Goal: Task Accomplishment & Management: Complete application form

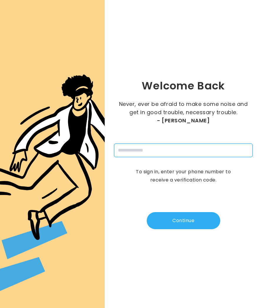
click at [138, 151] on input "tel" at bounding box center [183, 150] width 138 height 14
type input "**********"
click at [195, 222] on button "Continue" at bounding box center [183, 220] width 73 height 17
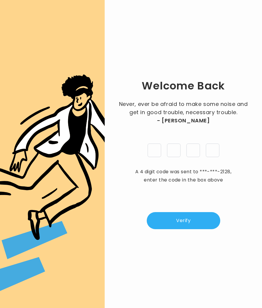
type input "*"
click at [188, 219] on button "Verify" at bounding box center [183, 220] width 73 height 17
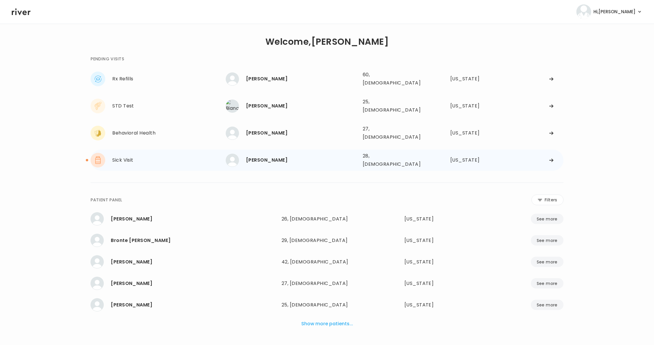
click at [262, 151] on div "THAYNA TEIXEIRA 28, Female See more 28, Female Georgia" at bounding box center [395, 160] width 338 height 19
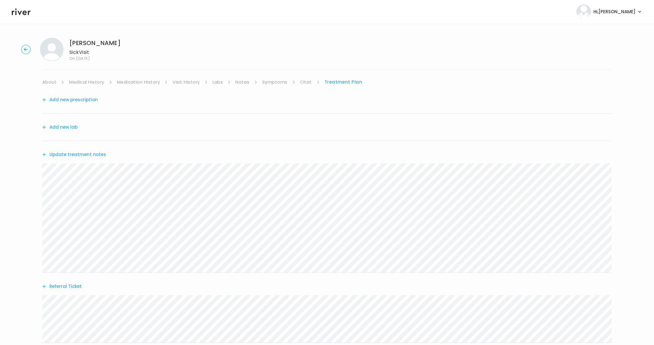
click at [28, 49] on circle "button" at bounding box center [25, 49] width 9 height 9
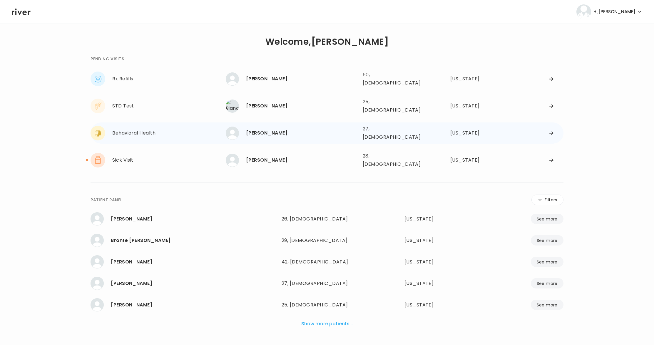
click at [262, 129] on div "[PERSON_NAME]" at bounding box center [302, 133] width 112 height 8
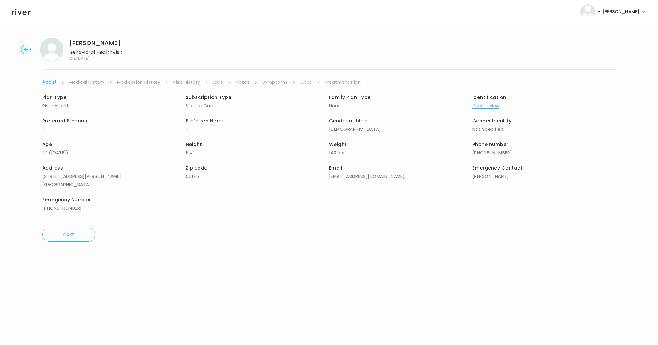
click at [262, 80] on link "Chat" at bounding box center [306, 82] width 12 height 8
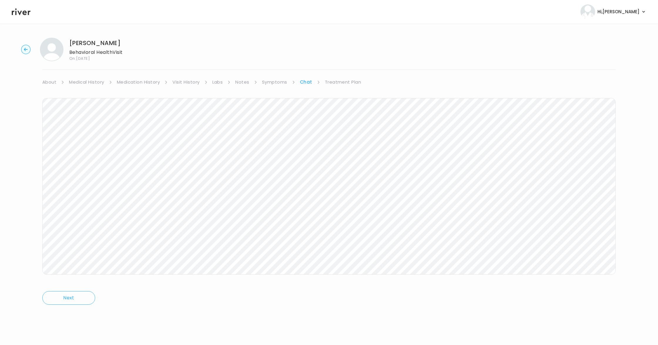
click at [262, 80] on link "Symptoms" at bounding box center [274, 82] width 25 height 8
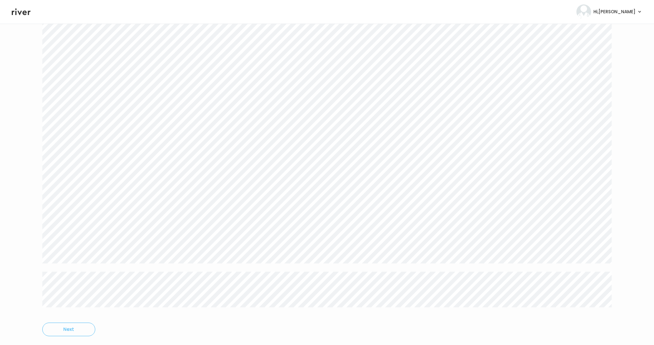
scroll to position [756, 0]
drag, startPoint x: 45, startPoint y: 74, endPoint x: 367, endPoint y: 296, distance: 391.1
copy div "About Medical History Medication History Visit History Labs Notes Symptoms Chat…"
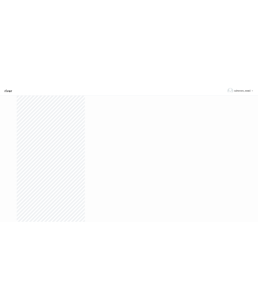
scroll to position [756, 0]
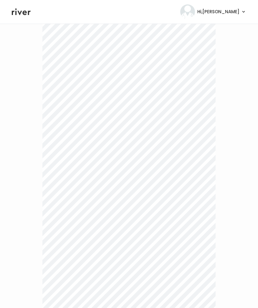
drag, startPoint x: 222, startPoint y: 96, endPoint x: 226, endPoint y: 96, distance: 3.5
click at [222, 96] on div "Payton Hinson-Williams Behavioral Health Visit On: 21 Aug 2025 About Medical Hi…" at bounding box center [129, 252] width 258 height 1950
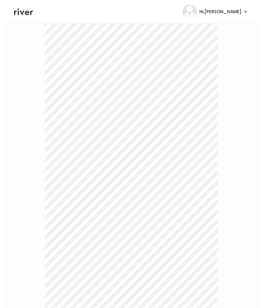
scroll to position [0, 0]
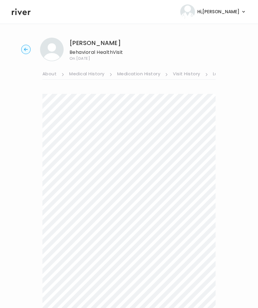
click at [190, 75] on link "Visit History" at bounding box center [186, 74] width 27 height 9
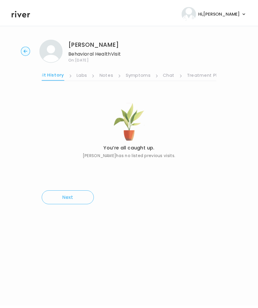
scroll to position [0, 140]
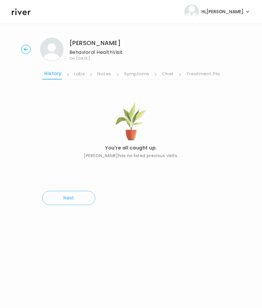
click at [141, 73] on link "Symptoms" at bounding box center [136, 74] width 25 height 9
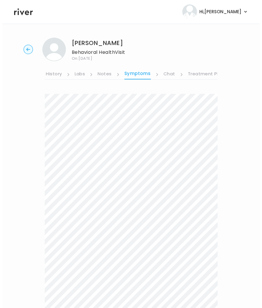
scroll to position [0, 140]
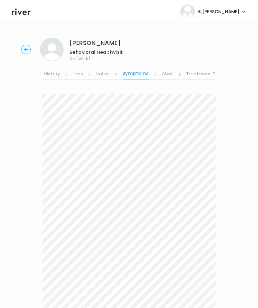
click at [201, 73] on link "Treatment Plan" at bounding box center [204, 74] width 36 height 9
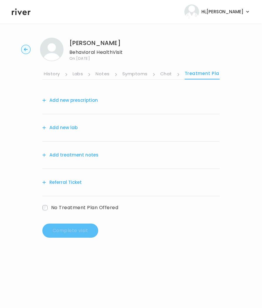
click at [58, 156] on button "Add treatment notes" at bounding box center [70, 155] width 56 height 8
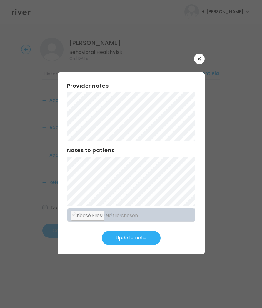
click at [123, 241] on button "Update note" at bounding box center [131, 238] width 59 height 14
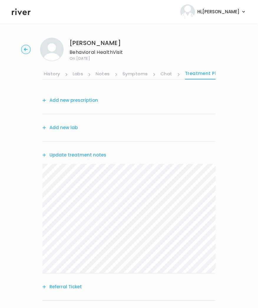
drag, startPoint x: 63, startPoint y: 130, endPoint x: 92, endPoint y: 106, distance: 38.4
click at [92, 106] on div "Add new prescription Add new lab Update treatment notes Referral Ticket No Trea…" at bounding box center [128, 207] width 173 height 241
click at [65, 289] on button "Referral Ticket" at bounding box center [61, 287] width 39 height 8
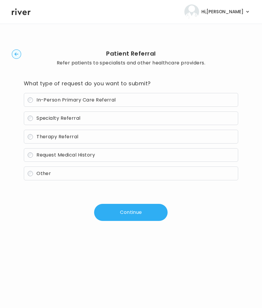
click at [143, 214] on button "Continue" at bounding box center [130, 212] width 73 height 17
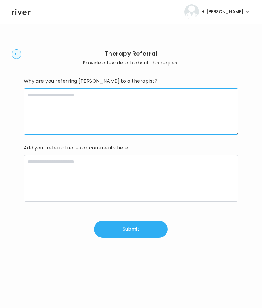
paste textarea "**********"
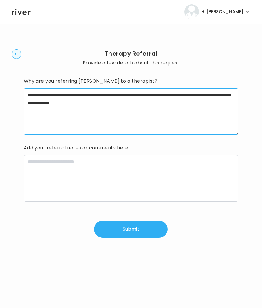
type textarea "**********"
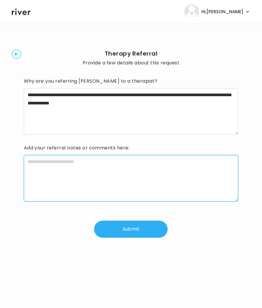
paste textarea "**********"
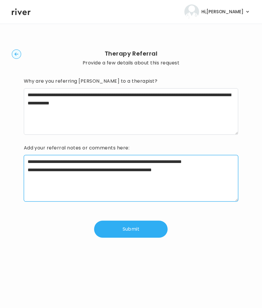
click at [56, 173] on textarea "**********" at bounding box center [131, 178] width 215 height 46
paste textarea "**********"
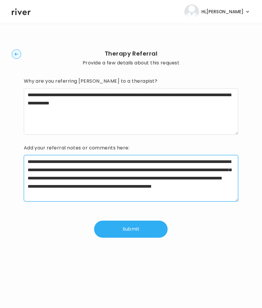
type textarea "**********"
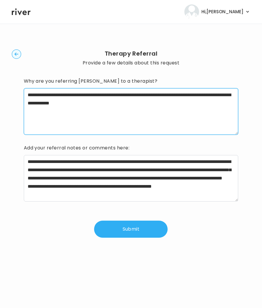
drag, startPoint x: 54, startPoint y: 96, endPoint x: 30, endPoint y: 96, distance: 24.4
click at [30, 96] on textarea "**********" at bounding box center [131, 111] width 215 height 46
type textarea "**********"
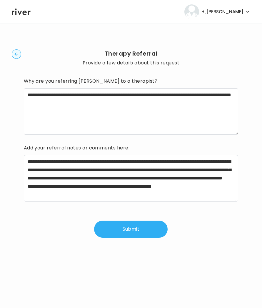
click at [126, 229] on button "Submit" at bounding box center [130, 228] width 73 height 17
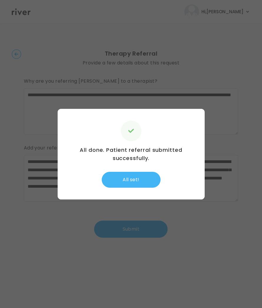
click at [126, 185] on button "All set!" at bounding box center [131, 180] width 59 height 16
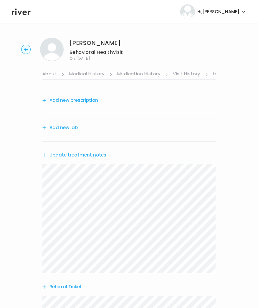
click at [44, 70] on link "About" at bounding box center [49, 74] width 14 height 9
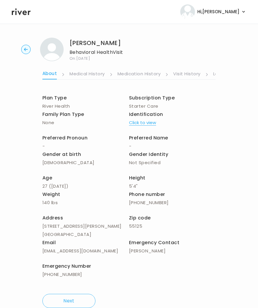
click at [177, 73] on link "Visit History" at bounding box center [186, 74] width 27 height 9
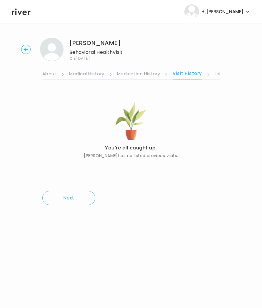
click at [215, 73] on link "Labs" at bounding box center [220, 74] width 11 height 9
click at [50, 75] on link "Visit History" at bounding box center [46, 74] width 27 height 9
click at [80, 73] on link "Labs" at bounding box center [80, 74] width 11 height 9
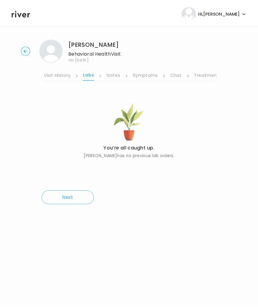
scroll to position [0, 116]
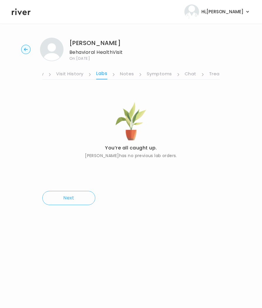
click at [59, 73] on link "Visit History" at bounding box center [69, 74] width 27 height 9
click at [98, 72] on link "Labs" at bounding box center [103, 74] width 11 height 9
click at [84, 74] on li "Visit History" at bounding box center [73, 74] width 35 height 10
click at [152, 74] on link "Symptoms" at bounding box center [159, 74] width 25 height 9
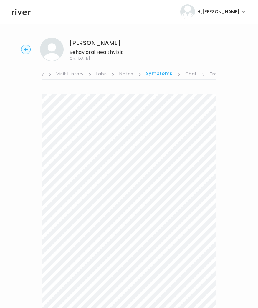
click at [187, 72] on link "Chat" at bounding box center [191, 74] width 12 height 9
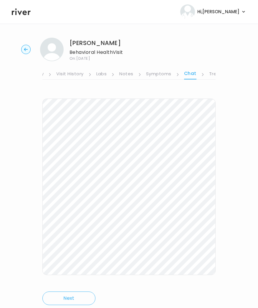
click at [216, 74] on div "Payton Hinson-Williams Behavioral Health Visit On: 21 Aug 2025 About Medical Hi…" at bounding box center [129, 175] width 258 height 285
click at [211, 74] on link "Treatment Plan" at bounding box center [224, 74] width 36 height 9
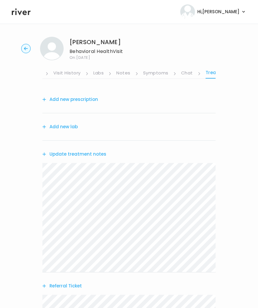
scroll to position [1, 0]
click at [191, 72] on link "Chat" at bounding box center [187, 72] width 12 height 9
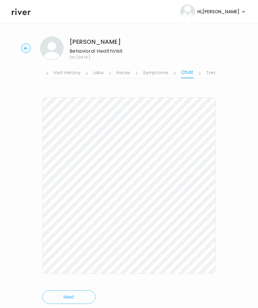
click at [24, 50] on circle "button" at bounding box center [25, 48] width 9 height 9
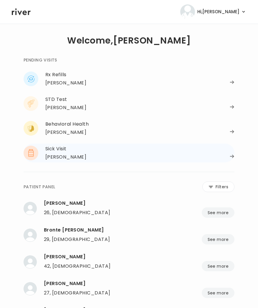
click at [52, 150] on div "Sick Visit" at bounding box center [139, 149] width 189 height 8
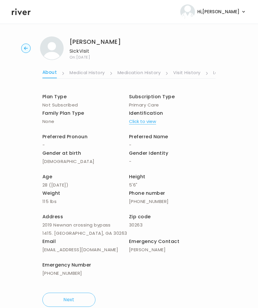
click at [177, 71] on link "Visit History" at bounding box center [186, 72] width 27 height 9
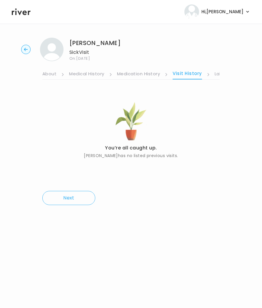
click at [215, 74] on link "Labs" at bounding box center [220, 74] width 11 height 9
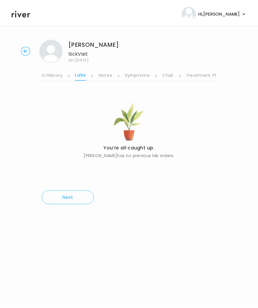
scroll to position [0, 140]
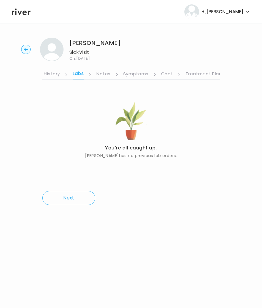
click at [187, 74] on link "Treatment Plan" at bounding box center [203, 74] width 36 height 9
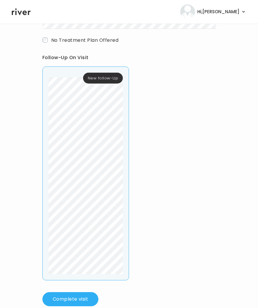
scroll to position [335, 0]
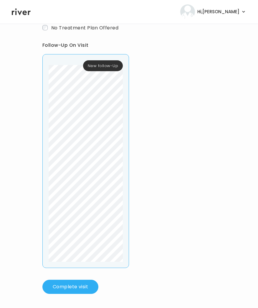
click at [70, 284] on button "Complete visit" at bounding box center [70, 287] width 56 height 14
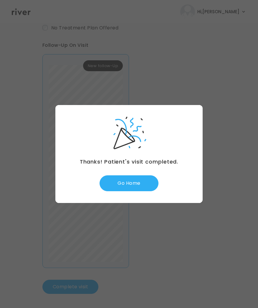
click at [119, 193] on div "Thanks! Patient's visit completed. Go Home" at bounding box center [128, 154] width 147 height 98
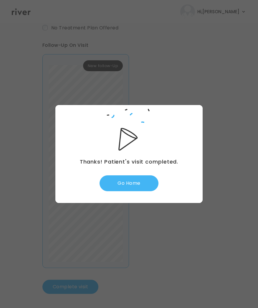
click at [119, 186] on button "Go Home" at bounding box center [128, 183] width 59 height 16
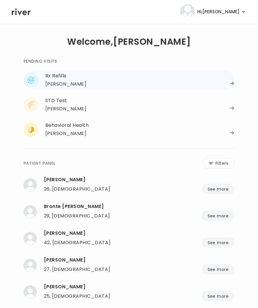
click at [62, 79] on div "Rx Refills" at bounding box center [139, 76] width 189 height 8
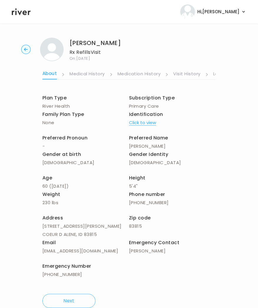
click at [151, 75] on link "Medication History" at bounding box center [138, 74] width 43 height 9
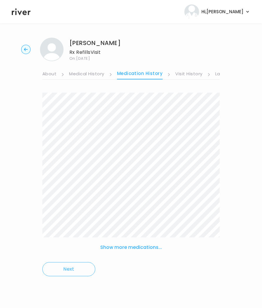
click at [184, 75] on link "Visit History" at bounding box center [188, 74] width 27 height 9
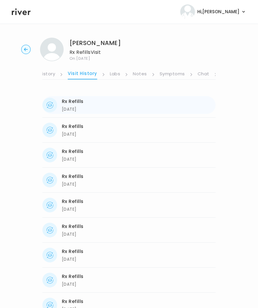
scroll to position [0, 106]
click at [109, 74] on link "Labs" at bounding box center [114, 74] width 11 height 9
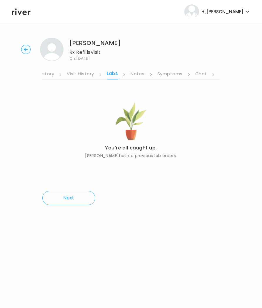
click at [75, 73] on link "Visit History" at bounding box center [80, 74] width 27 height 9
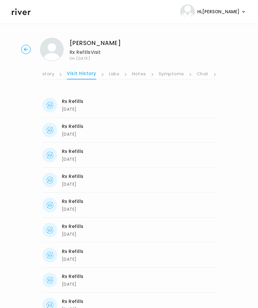
click at [170, 78] on link "Symptoms" at bounding box center [170, 74] width 25 height 9
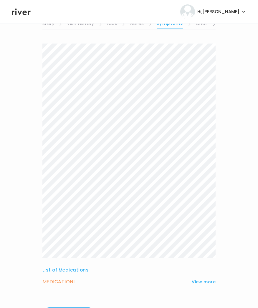
scroll to position [86, 0]
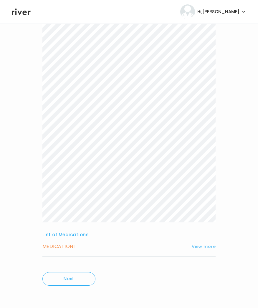
click at [202, 245] on button "View more" at bounding box center [203, 246] width 24 height 7
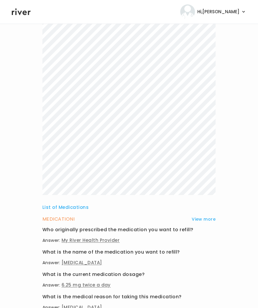
scroll to position [0, 0]
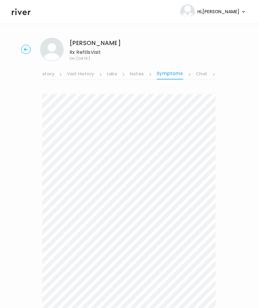
click at [200, 74] on link "Chat" at bounding box center [201, 74] width 12 height 9
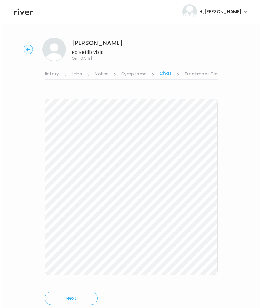
scroll to position [0, 144]
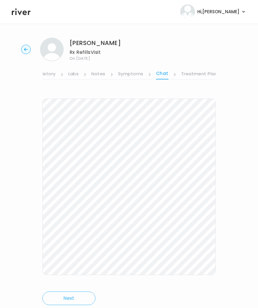
click at [200, 75] on link "Treatment Plan" at bounding box center [199, 74] width 36 height 9
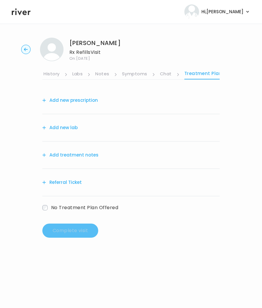
click at [55, 155] on button "Add treatment notes" at bounding box center [70, 155] width 56 height 8
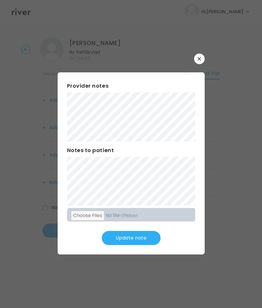
click at [136, 239] on button "Update note" at bounding box center [131, 238] width 59 height 14
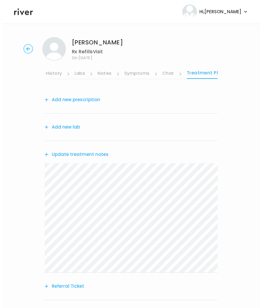
scroll to position [0, 0]
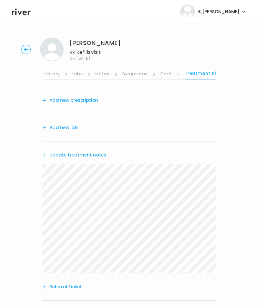
click at [28, 49] on circle "button" at bounding box center [25, 49] width 9 height 9
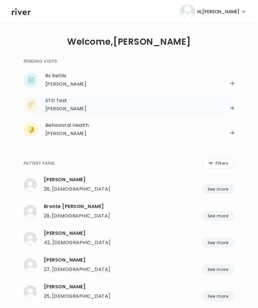
click at [48, 105] on div "Bianca Rykard" at bounding box center [65, 109] width 41 height 8
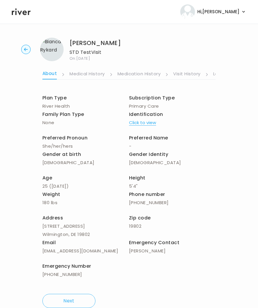
click at [209, 75] on ul "About Medical History Medication History Visit History Labs Notes Symptoms Chat…" at bounding box center [128, 70] width 173 height 19
click at [211, 74] on ul "About Medical History Medication History Visit History Labs Notes Symptoms Chat…" at bounding box center [128, 70] width 173 height 19
click at [214, 74] on link "Labs" at bounding box center [218, 74] width 11 height 9
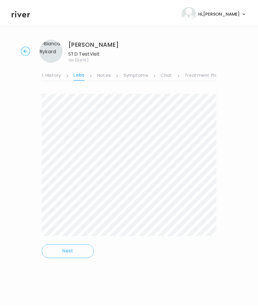
scroll to position [0, 140]
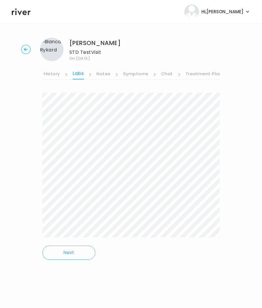
click at [214, 74] on link "Treatment Plan" at bounding box center [203, 74] width 36 height 9
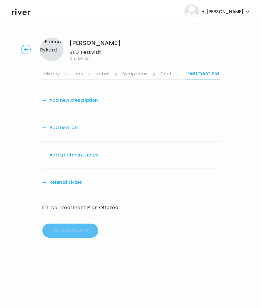
click at [140, 75] on link "Symptoms" at bounding box center [134, 74] width 25 height 9
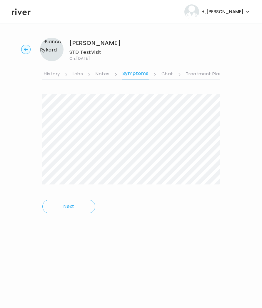
click at [220, 168] on div "Bianca Rykard STD Test Visit On: 22 Aug 2025 About Medical History Medication H…" at bounding box center [131, 129] width 262 height 193
click at [197, 76] on link "Treatment Plan" at bounding box center [204, 74] width 36 height 9
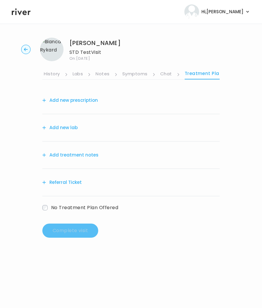
click at [95, 155] on button "Add treatment notes" at bounding box center [70, 155] width 56 height 8
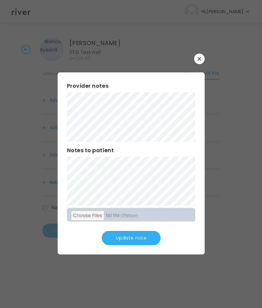
click at [125, 234] on button "Update note" at bounding box center [131, 238] width 59 height 14
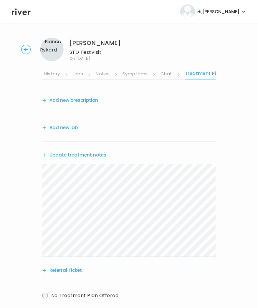
click at [63, 128] on button "Add new lab" at bounding box center [59, 127] width 35 height 8
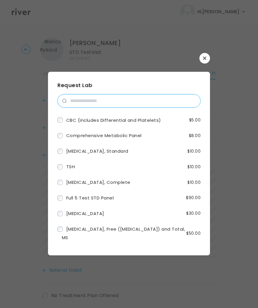
click at [85, 101] on input "search" at bounding box center [132, 100] width 133 height 13
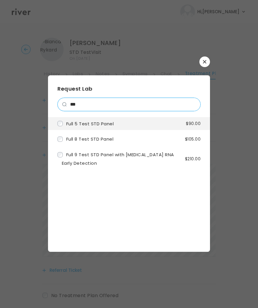
type input "***"
click at [72, 128] on li "Full 5 Test STD Panel $90.00" at bounding box center [129, 123] width 162 height 13
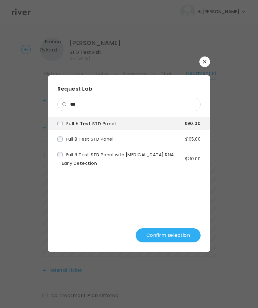
click at [161, 232] on button "Confirm selection" at bounding box center [168, 235] width 65 height 14
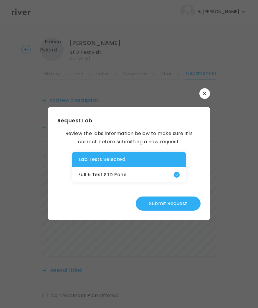
click at [170, 206] on button "Submit Request" at bounding box center [168, 203] width 65 height 14
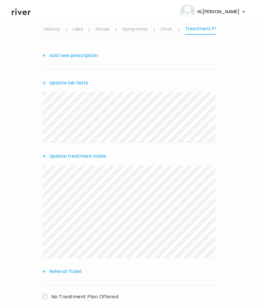
scroll to position [77, 0]
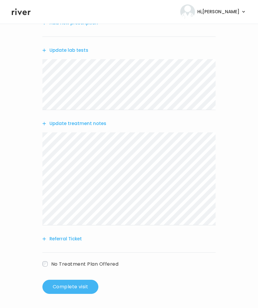
click at [83, 288] on button "Complete visit" at bounding box center [70, 287] width 56 height 14
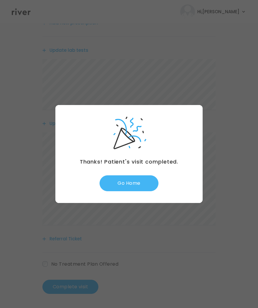
click at [115, 182] on button "Go Home" at bounding box center [128, 183] width 59 height 16
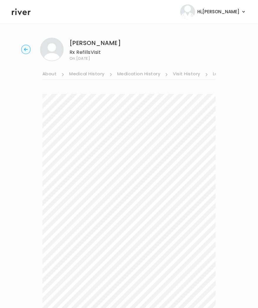
click at [90, 72] on link "Medical History" at bounding box center [86, 74] width 35 height 9
click at [146, 73] on link "Medication History" at bounding box center [140, 74] width 43 height 9
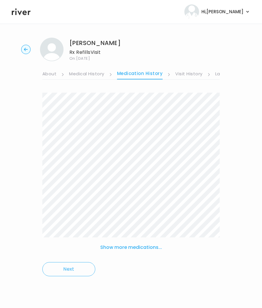
click at [188, 74] on link "Visit History" at bounding box center [188, 74] width 27 height 9
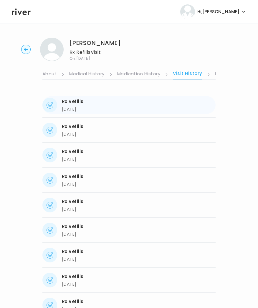
click at [75, 107] on div "05/21/2025" at bounding box center [73, 109] width 22 height 7
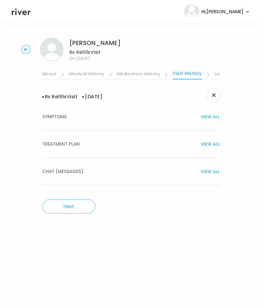
click at [60, 144] on span "TREATMENT PLAN" at bounding box center [60, 144] width 37 height 8
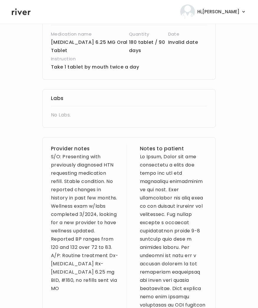
scroll to position [145, 0]
drag, startPoint x: 52, startPoint y: 158, endPoint x: 123, endPoint y: 281, distance: 142.7
click at [67, 184] on div "S/O: Presenting with previously diagnosed HTN requesting medication refill. Sta…" at bounding box center [84, 222] width 67 height 140
drag, startPoint x: 50, startPoint y: 158, endPoint x: 109, endPoint y: 268, distance: 124.7
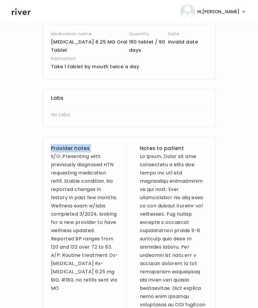
copy h3 "Provider notes"
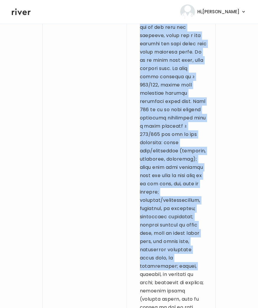
scroll to position [602, 0]
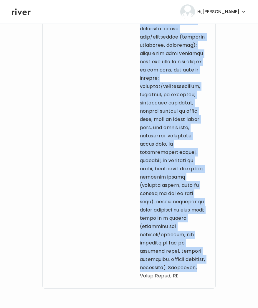
drag, startPoint x: 139, startPoint y: 156, endPoint x: 163, endPoint y: 266, distance: 112.9
copy div "Hi Polly, Thank you for completing a visit and thank you for the additional inf…"
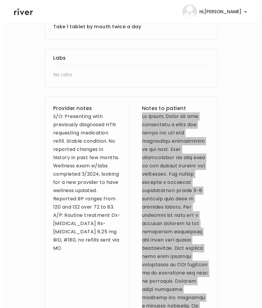
scroll to position [0, 0]
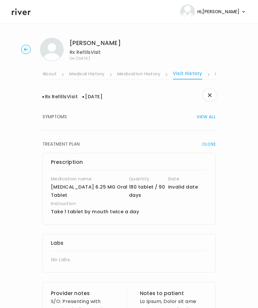
click at [114, 70] on ul "About Medical History Medication History Visit History Labs Notes Symptoms Chat…" at bounding box center [128, 70] width 173 height 19
click at [125, 75] on link "Medication History" at bounding box center [138, 74] width 43 height 9
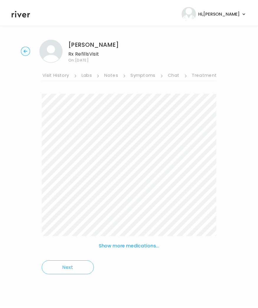
scroll to position [0, 140]
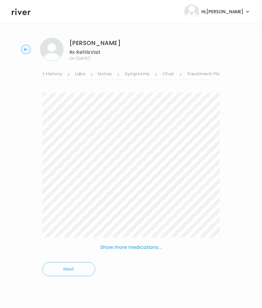
click at [125, 73] on link "Symptoms" at bounding box center [137, 74] width 25 height 9
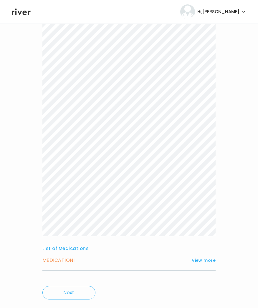
scroll to position [82, 0]
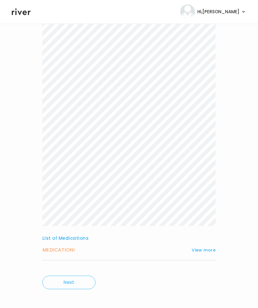
drag, startPoint x: 209, startPoint y: 248, endPoint x: 203, endPoint y: 243, distance: 7.5
click at [209, 248] on button "View more" at bounding box center [203, 249] width 24 height 7
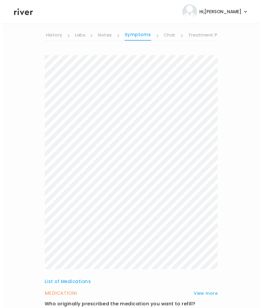
scroll to position [0, 0]
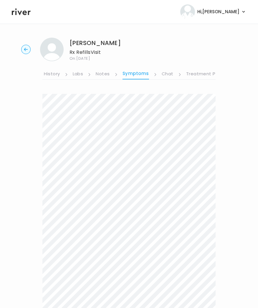
click at [79, 75] on link "Labs" at bounding box center [78, 74] width 11 height 9
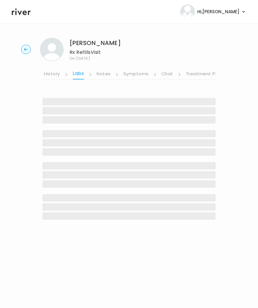
scroll to position [0, 140]
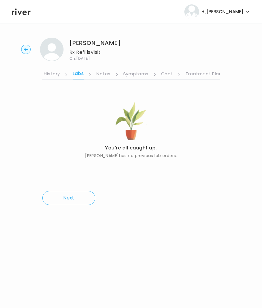
click at [165, 74] on link "Chat" at bounding box center [167, 74] width 12 height 9
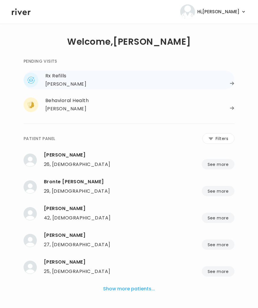
click at [68, 84] on div "[PERSON_NAME]" at bounding box center [65, 84] width 41 height 8
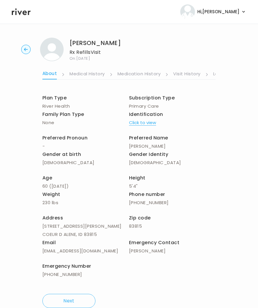
click at [210, 74] on ul "About Medical History Medication History Visit History Labs Notes Symptoms Chat…" at bounding box center [128, 70] width 173 height 19
click at [204, 75] on li "Visit History" at bounding box center [190, 74] width 35 height 10
click at [162, 73] on link "Chat" at bounding box center [162, 74] width 12 height 9
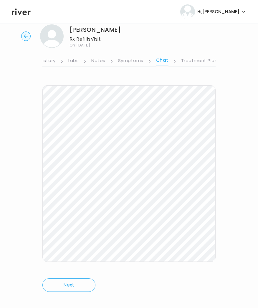
scroll to position [19, 0]
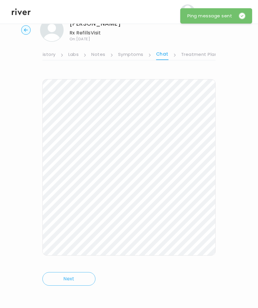
click at [26, 31] on circle "button" at bounding box center [25, 30] width 9 height 9
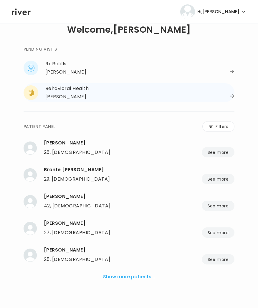
click at [58, 89] on div "Behavioral Health" at bounding box center [139, 88] width 189 height 8
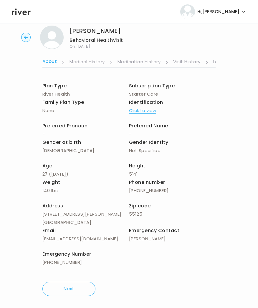
scroll to position [14, 0]
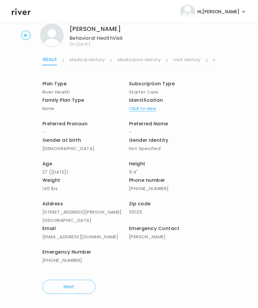
click at [213, 60] on link "Labs" at bounding box center [218, 60] width 11 height 9
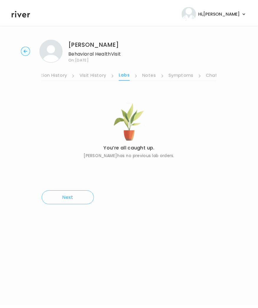
scroll to position [0, 94]
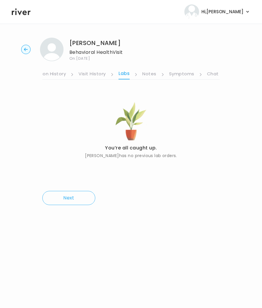
click at [210, 71] on link "Chat" at bounding box center [213, 74] width 12 height 9
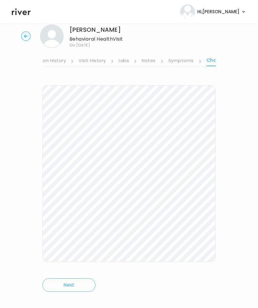
scroll to position [19, 0]
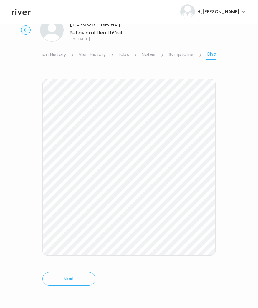
click at [24, 30] on icon "button" at bounding box center [26, 29] width 4 height 3
